Goal: Task Accomplishment & Management: Use online tool/utility

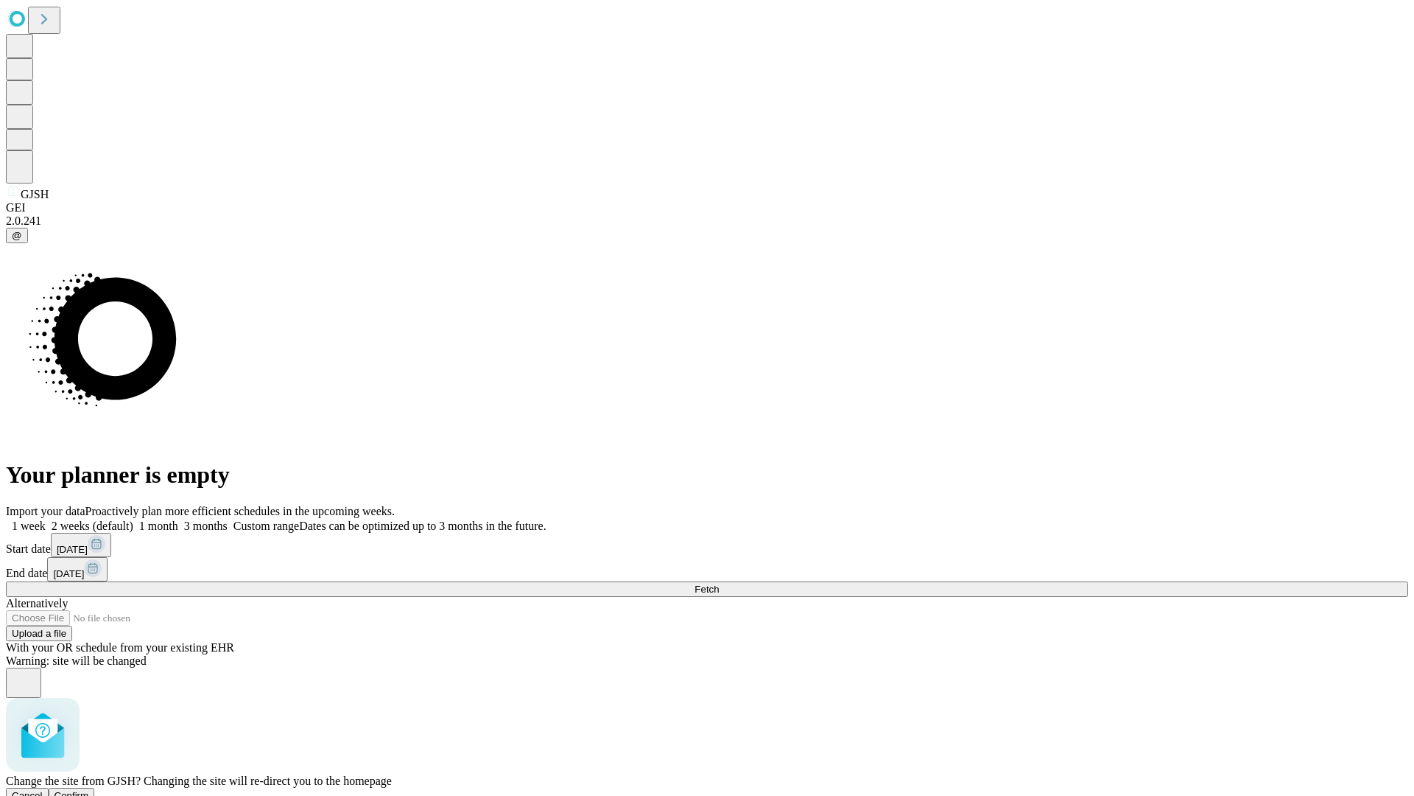
click at [89, 790] on span "Confirm" at bounding box center [72, 795] width 35 height 11
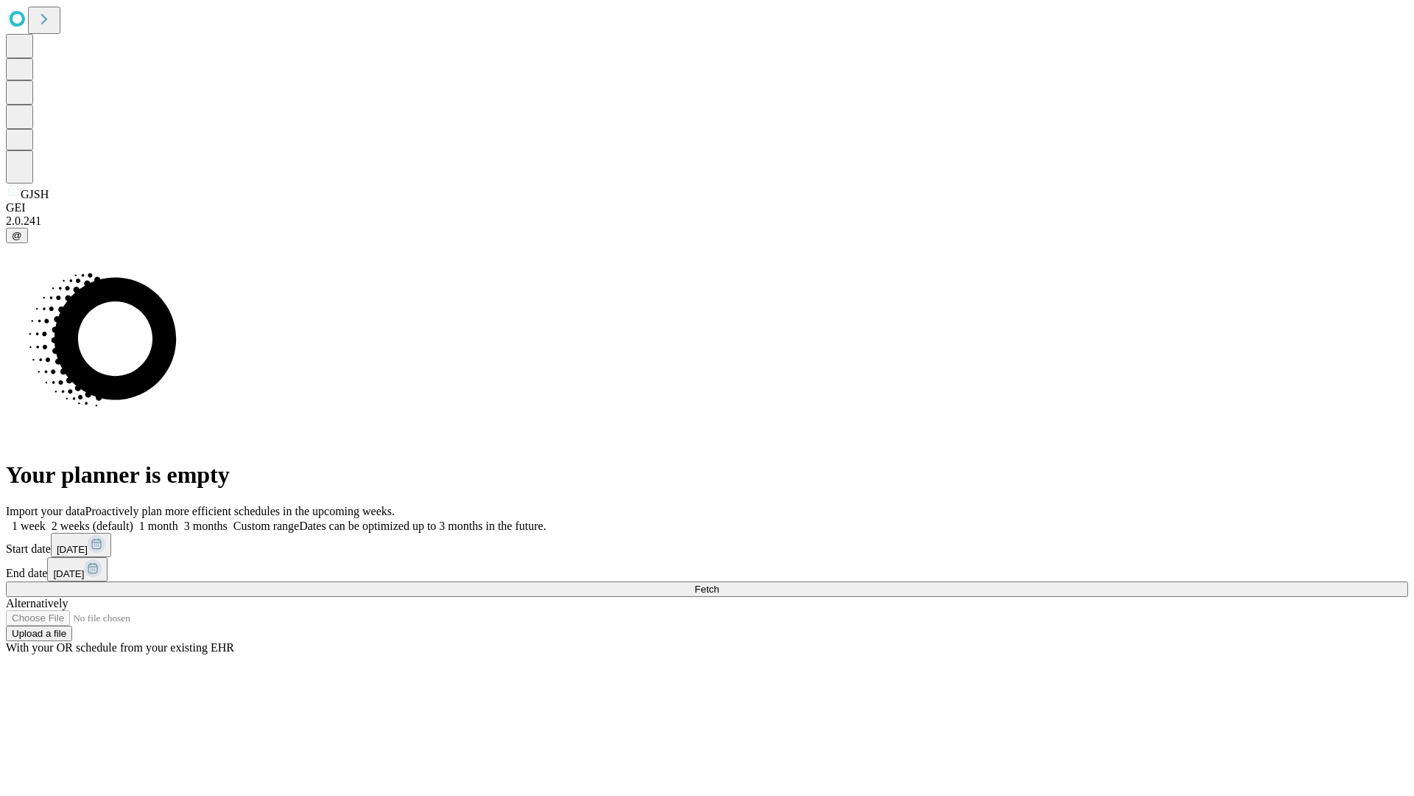
click at [133, 519] on label "2 weeks (default)" at bounding box center [90, 525] width 88 height 13
click at [719, 583] on span "Fetch" at bounding box center [707, 588] width 24 height 11
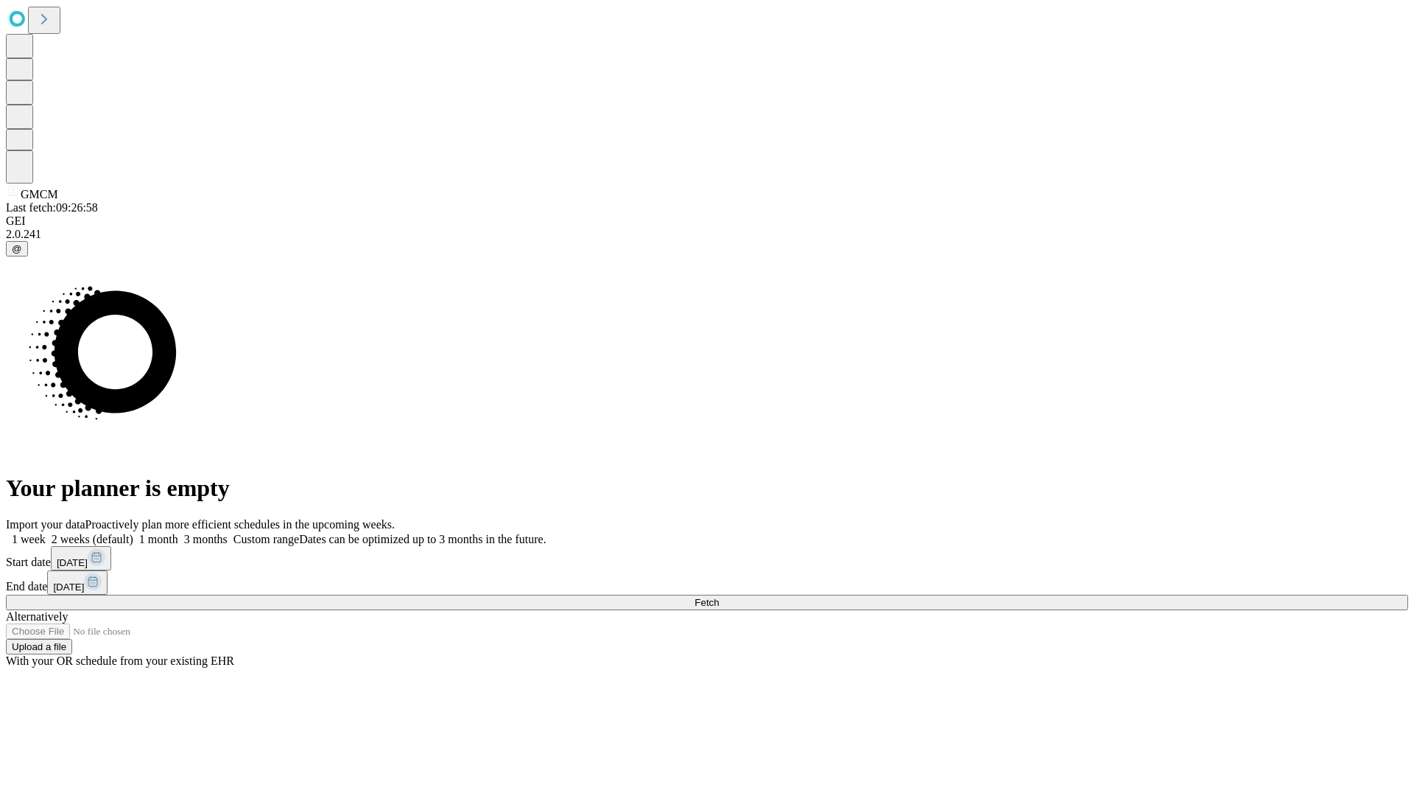
click at [133, 533] on label "2 weeks (default)" at bounding box center [90, 539] width 88 height 13
click at [719, 597] on span "Fetch" at bounding box center [707, 602] width 24 height 11
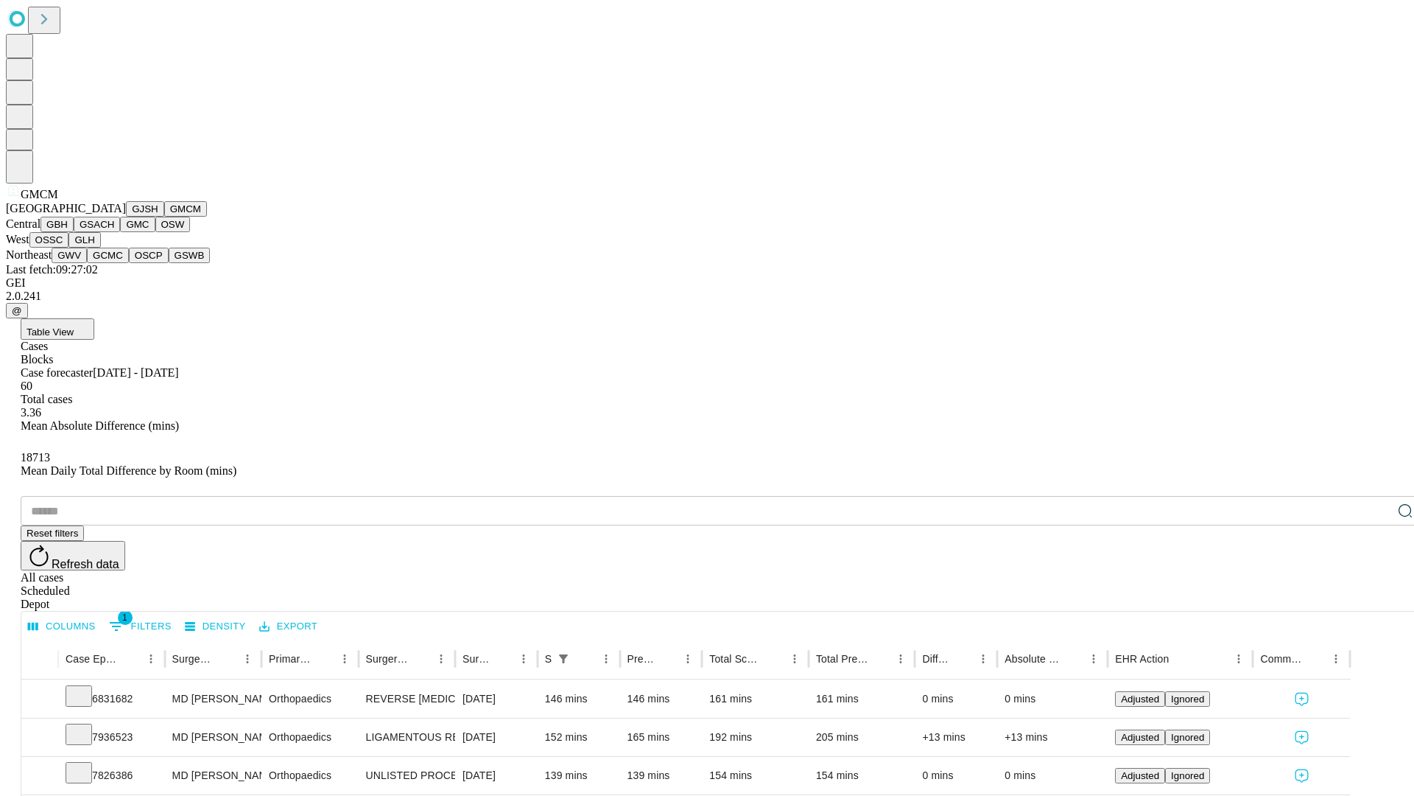
click at [74, 232] on button "GBH" at bounding box center [57, 224] width 33 height 15
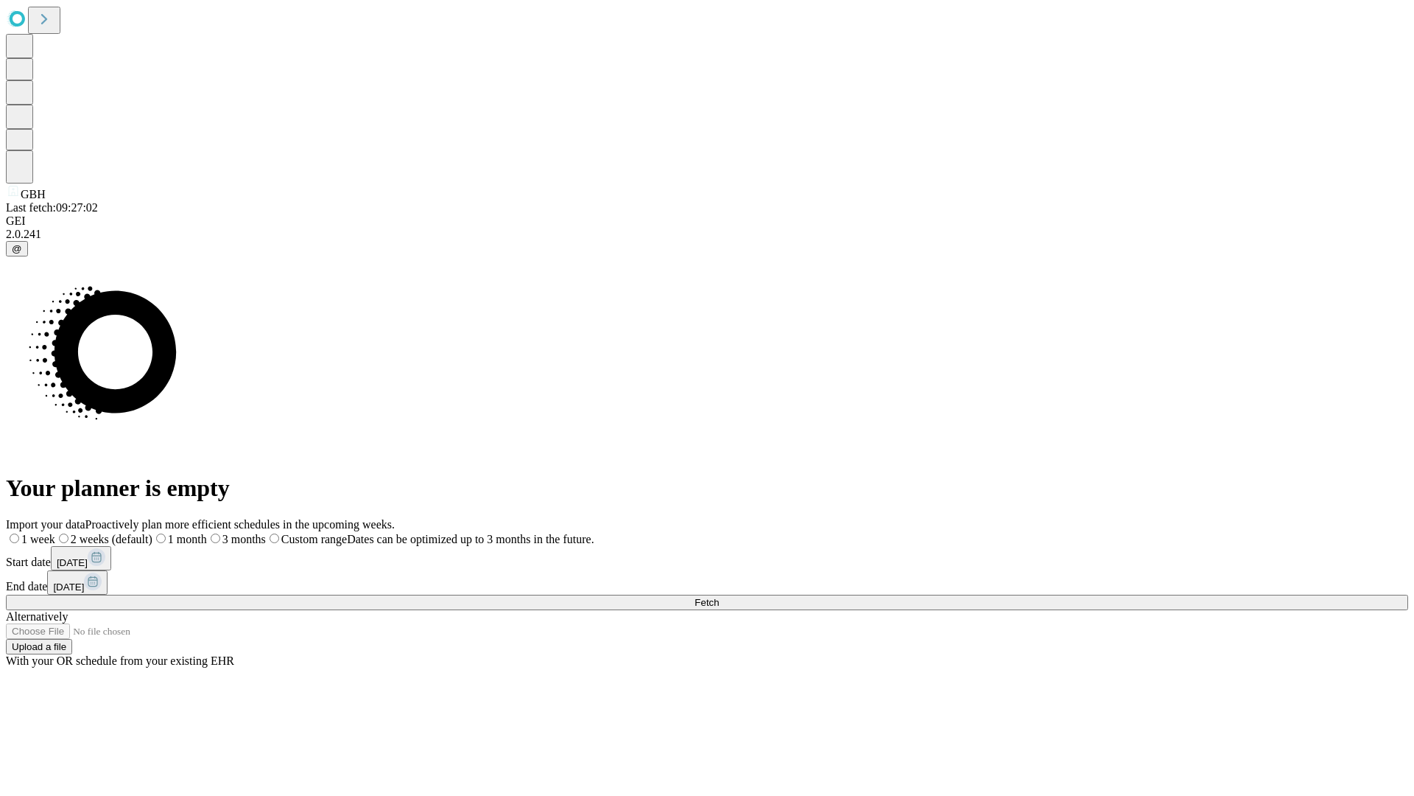
click at [152, 533] on label "2 weeks (default)" at bounding box center [103, 539] width 97 height 13
click at [719, 597] on span "Fetch" at bounding box center [707, 602] width 24 height 11
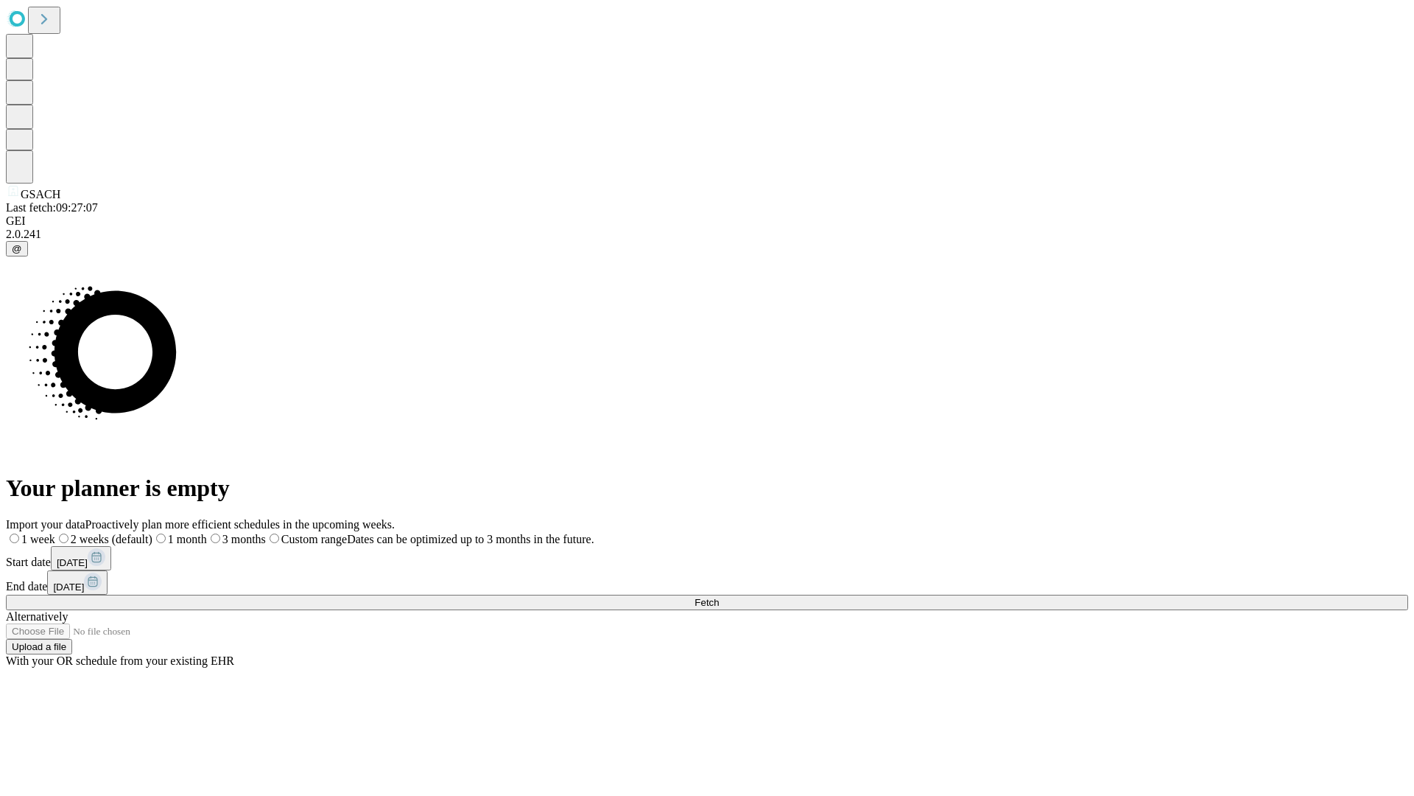
click at [152, 533] on label "2 weeks (default)" at bounding box center [103, 539] width 97 height 13
click at [719, 597] on span "Fetch" at bounding box center [707, 602] width 24 height 11
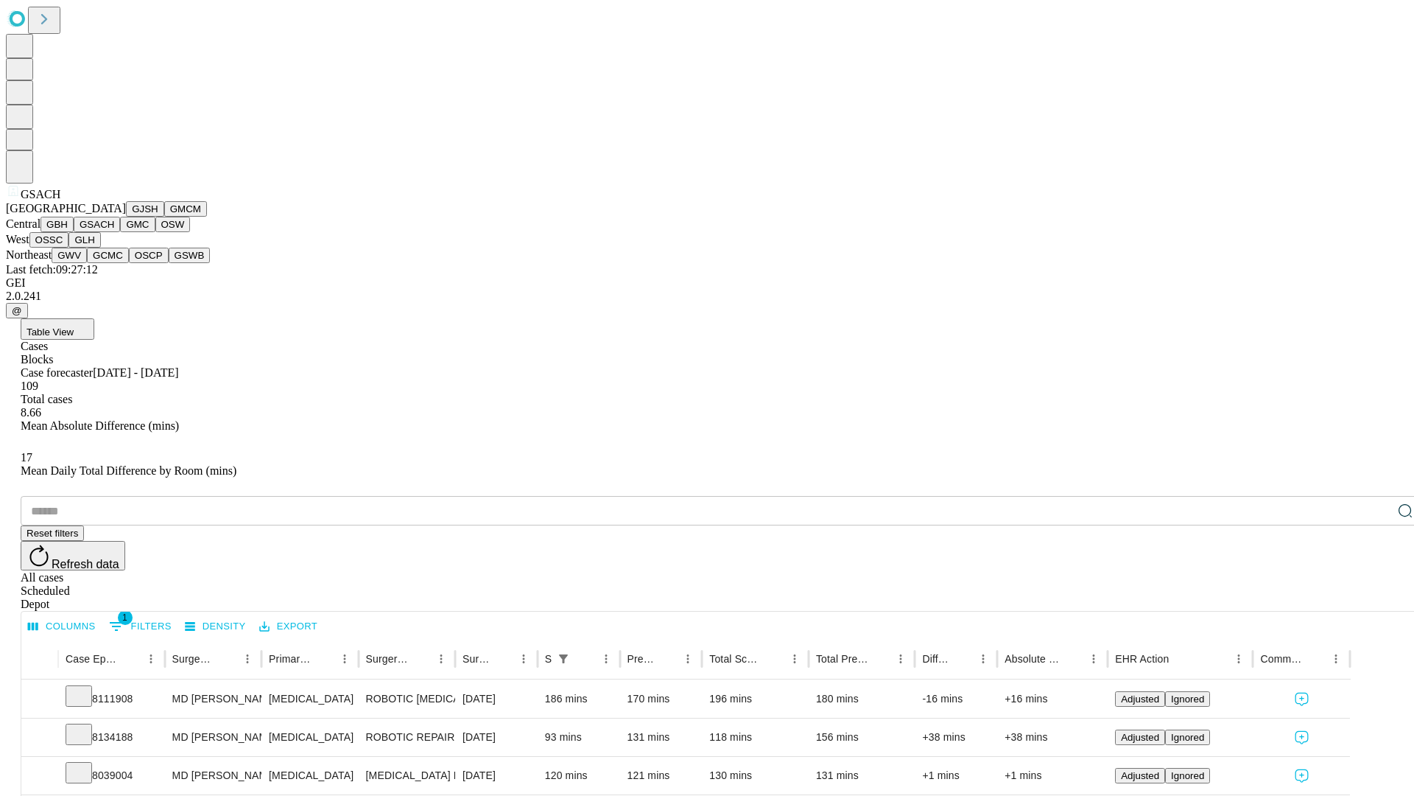
click at [120, 232] on button "GMC" at bounding box center [137, 224] width 35 height 15
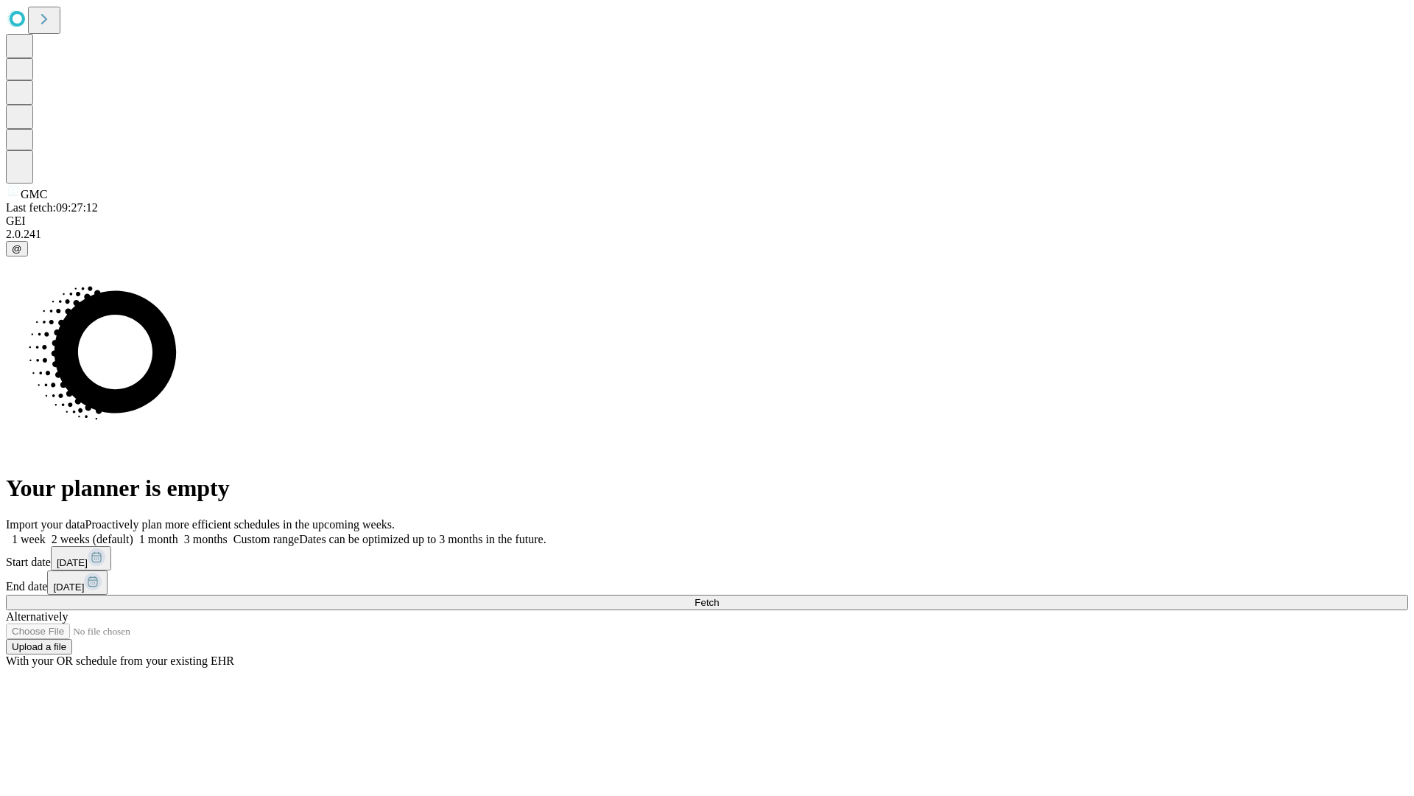
click at [133, 533] on label "2 weeks (default)" at bounding box center [90, 539] width 88 height 13
click at [719, 597] on span "Fetch" at bounding box center [707, 602] width 24 height 11
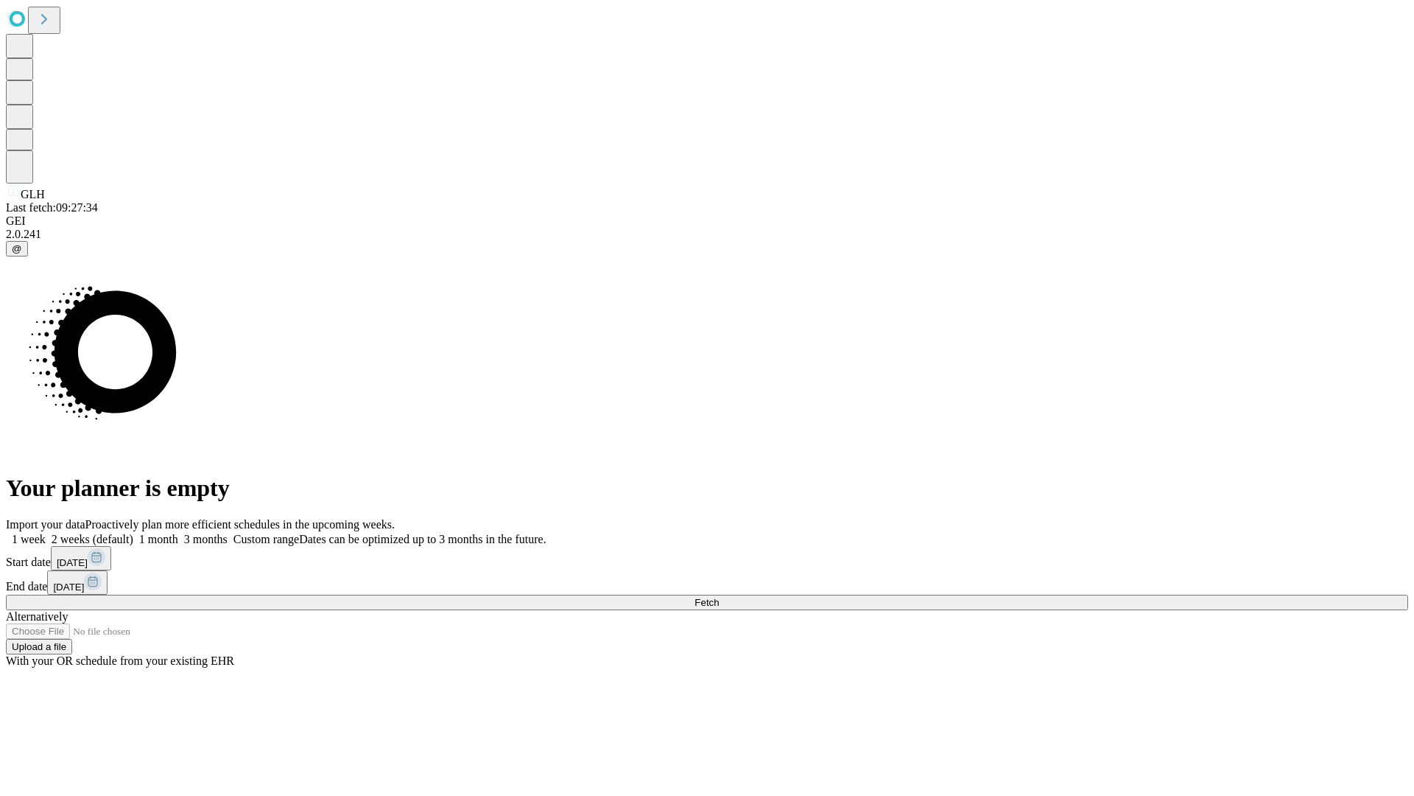
click at [133, 533] on label "2 weeks (default)" at bounding box center [90, 539] width 88 height 13
click at [719, 597] on span "Fetch" at bounding box center [707, 602] width 24 height 11
click at [133, 533] on label "2 weeks (default)" at bounding box center [90, 539] width 88 height 13
click at [719, 597] on span "Fetch" at bounding box center [707, 602] width 24 height 11
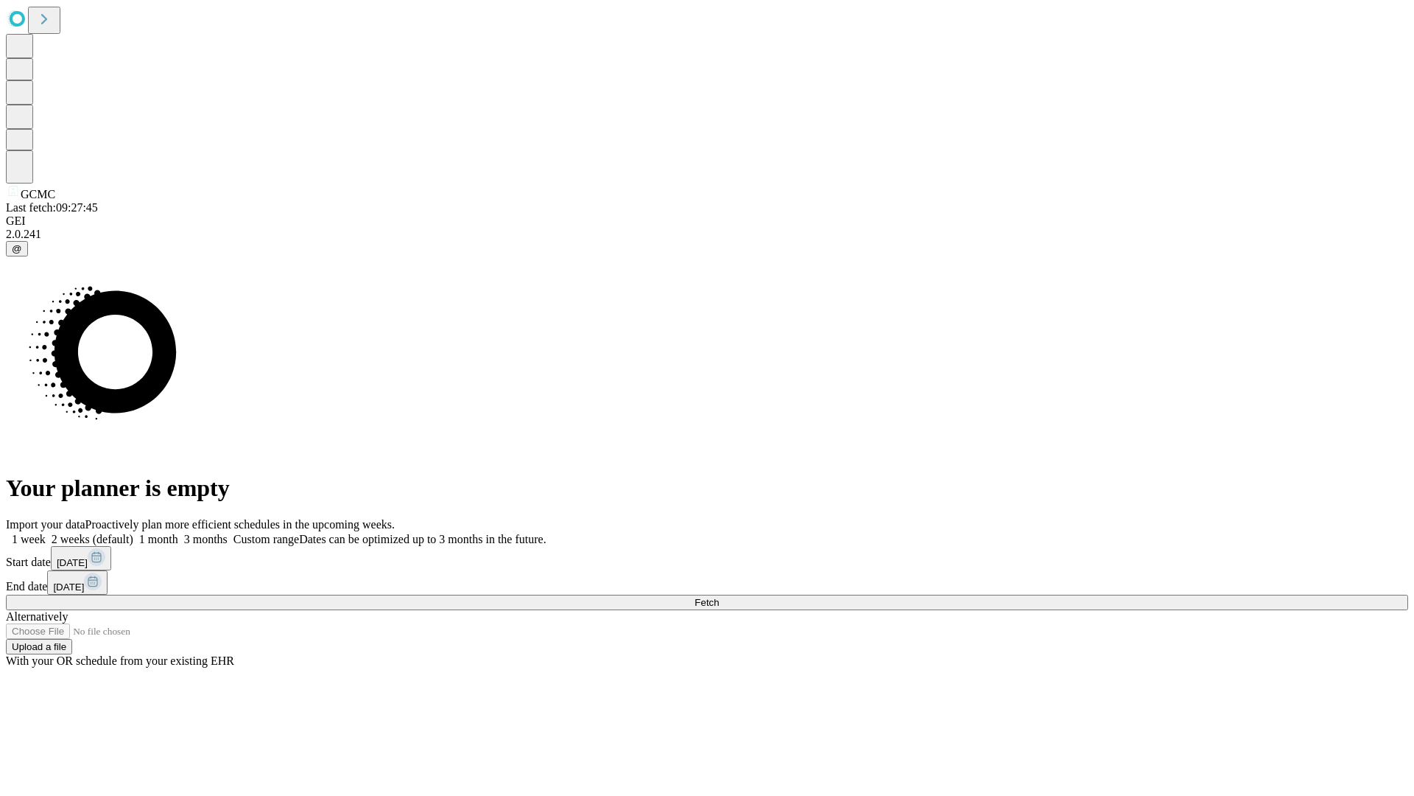
click at [133, 533] on label "2 weeks (default)" at bounding box center [90, 539] width 88 height 13
click at [719, 597] on span "Fetch" at bounding box center [707, 602] width 24 height 11
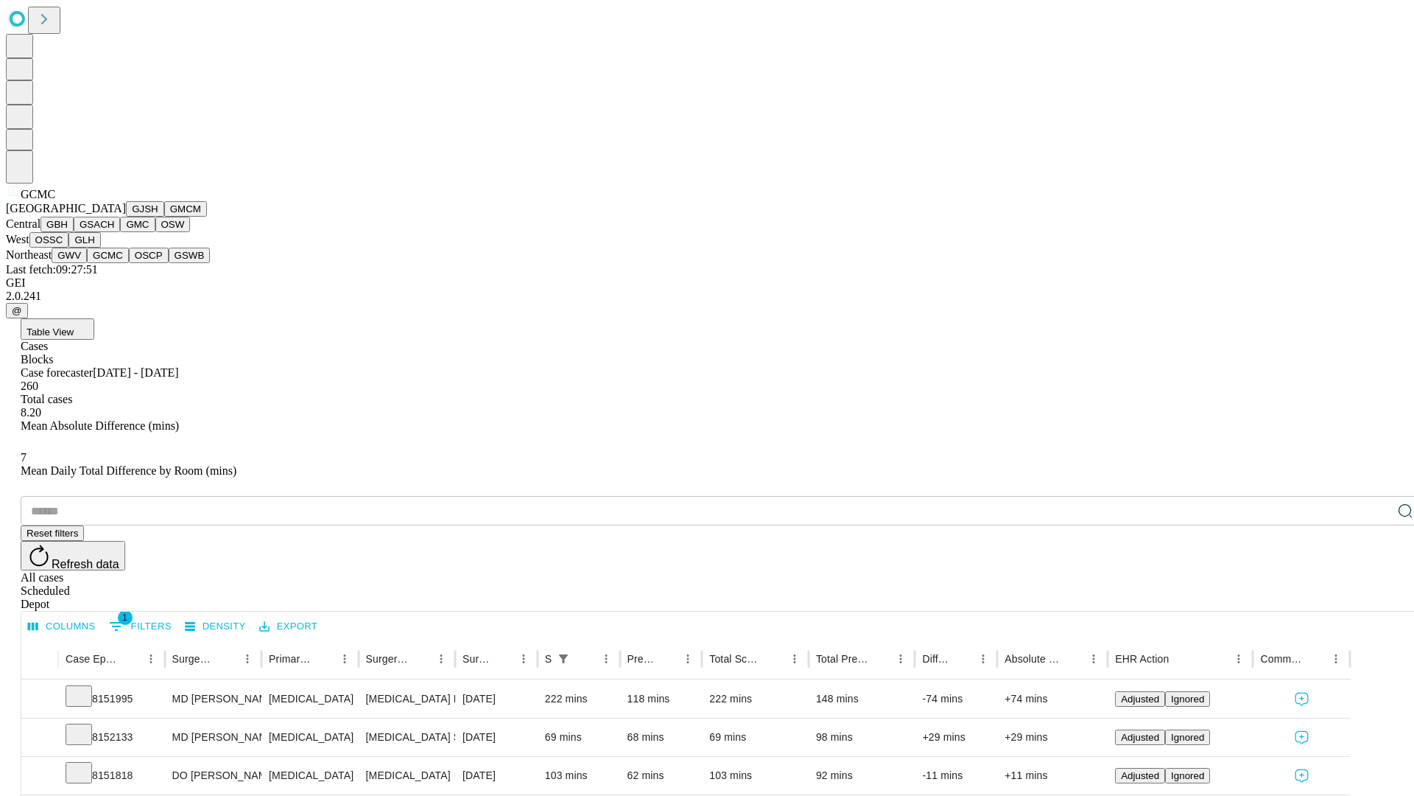
click at [129, 263] on button "OSCP" at bounding box center [149, 255] width 40 height 15
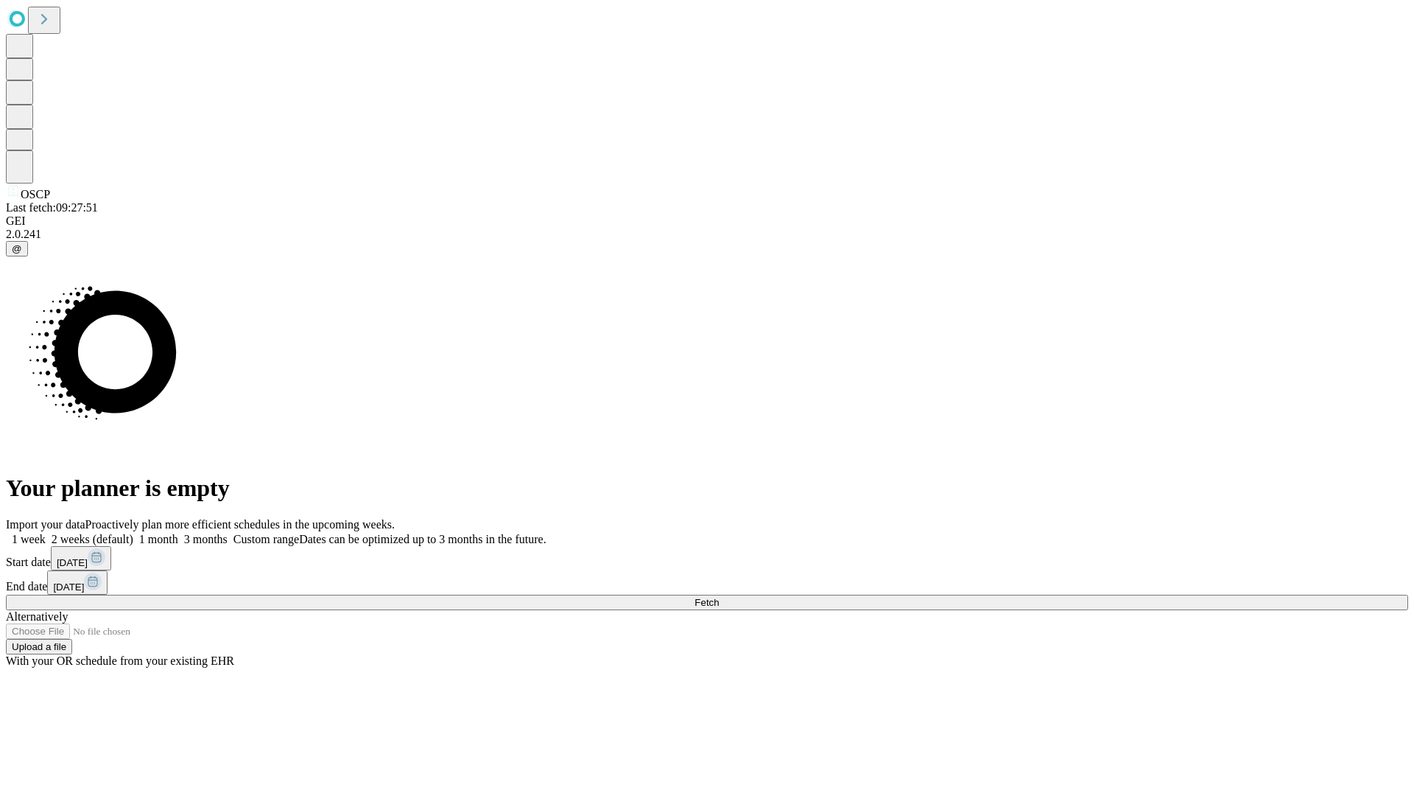
click at [133, 533] on label "2 weeks (default)" at bounding box center [90, 539] width 88 height 13
click at [719, 597] on span "Fetch" at bounding box center [707, 602] width 24 height 11
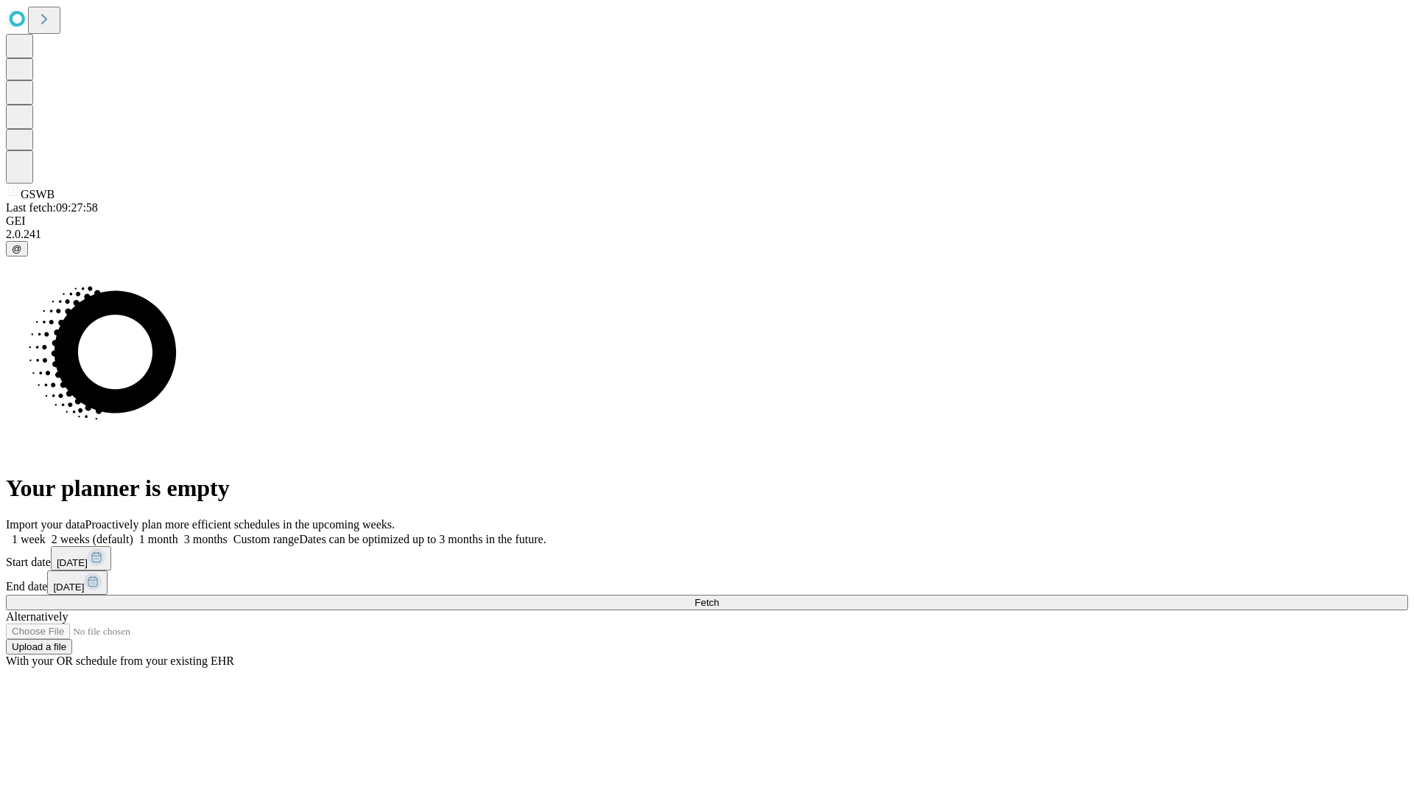
click at [133, 533] on label "2 weeks (default)" at bounding box center [90, 539] width 88 height 13
click at [719, 597] on span "Fetch" at bounding box center [707, 602] width 24 height 11
